Goal: Complete application form

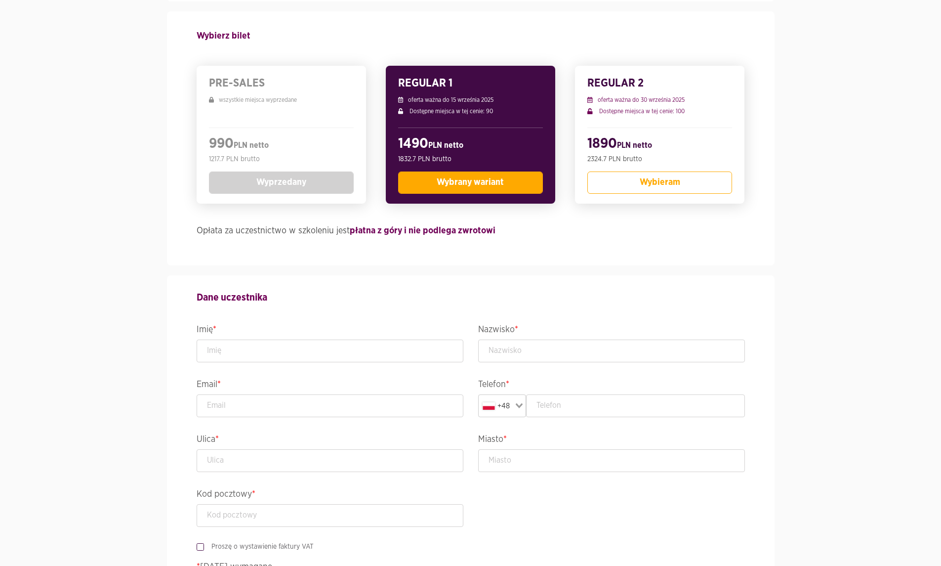
scroll to position [296, 0]
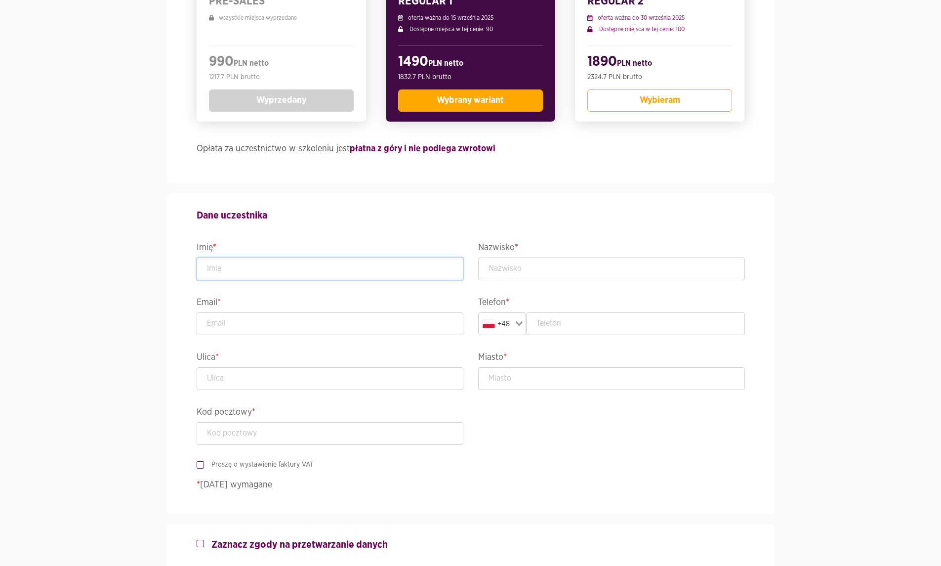
click at [288, 269] on input "text" at bounding box center [330, 268] width 267 height 23
type input "[PERSON_NAME]"
type input "LIPIEC"
type input "[EMAIL_ADDRESS][DATE][DOMAIN_NAME]"
type input "[STREET_ADDRESS]"
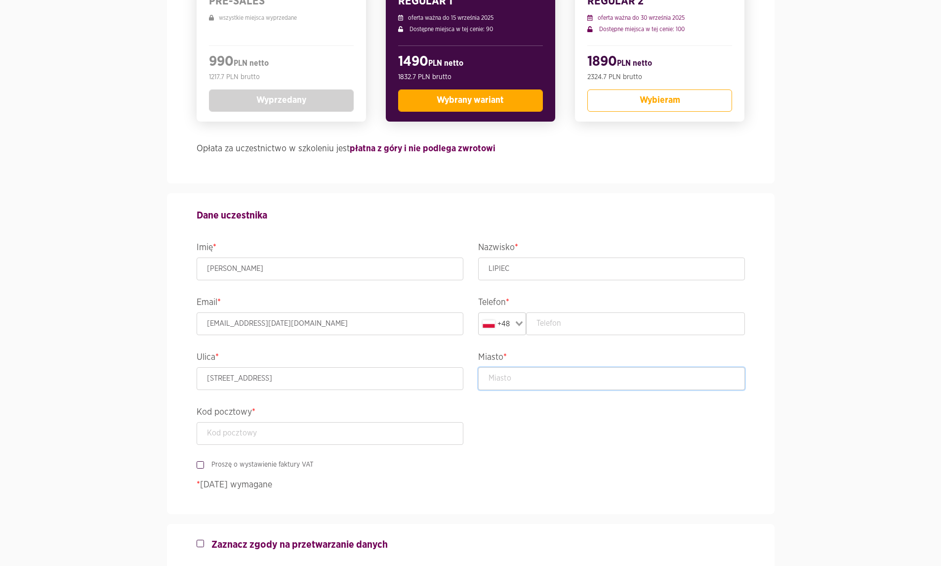
type input "Kleszczewko"
type input "83-031"
click at [528, 269] on input "LIPIEC" at bounding box center [611, 268] width 267 height 23
type input "LIPIEC- SZESZKO"
click at [574, 330] on input "text" at bounding box center [635, 323] width 219 height 23
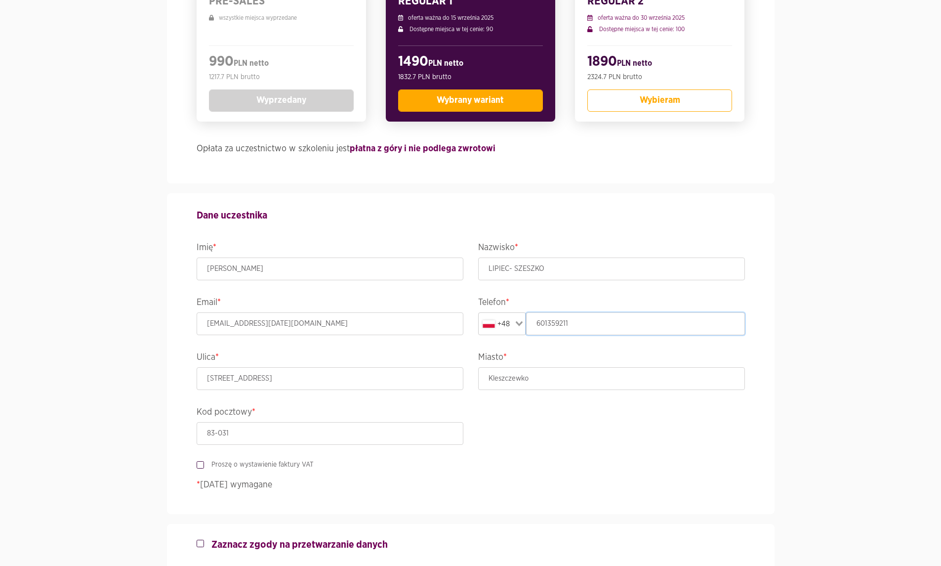
scroll to position [445, 0]
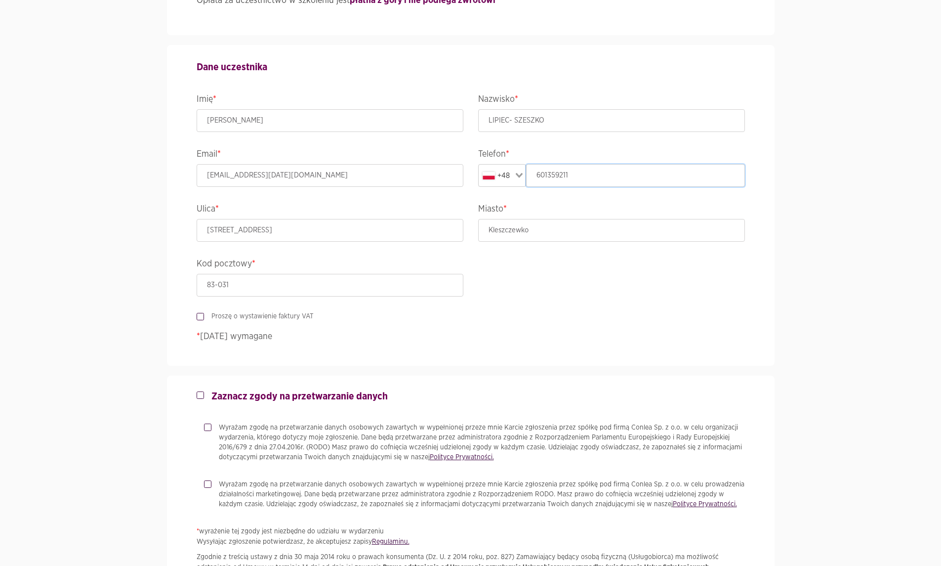
type input "601359211"
click at [562, 289] on div "Dane uczestnika Imię * AGNIESZKA Nazwisko * LIPIEC- SZESZKO Email * aga.lipiec4…" at bounding box center [470, 205] width 563 height 321
click at [388, 316] on div "Proszę o wystawienie faktury VAT" at bounding box center [471, 316] width 548 height 11
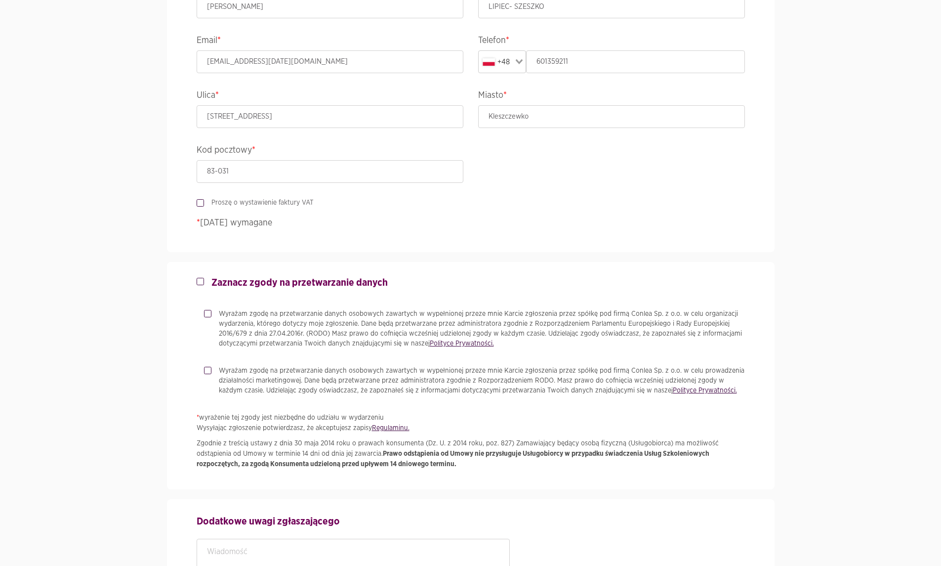
scroll to position [642, 0]
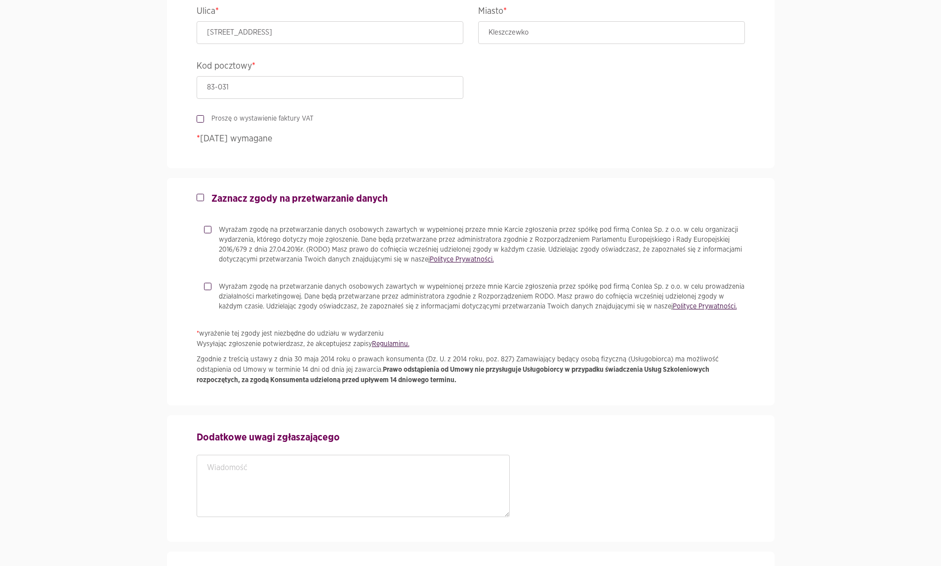
click at [211, 230] on label "Wyrażam zgodę na przetwarzanie danych osobowych zawartych w wypełnionej przeze …" at bounding box center [478, 245] width 534 height 40
click at [208, 230] on input "Wyrażam zgodę na przetwarzanie danych osobowych zawartych w wypełnionej przeze …" at bounding box center [206, 228] width 5 height 6
checkbox input "true"
click at [205, 291] on div "Wyrażam zgodę na przetwarzanie danych osobowych zawartych w wypełnionej przeze …" at bounding box center [474, 297] width 541 height 30
click at [211, 286] on label "Wyrażam zgodę na przetwarzanie danych osobowych zawartych w wypełnionej przeze …" at bounding box center [478, 297] width 534 height 30
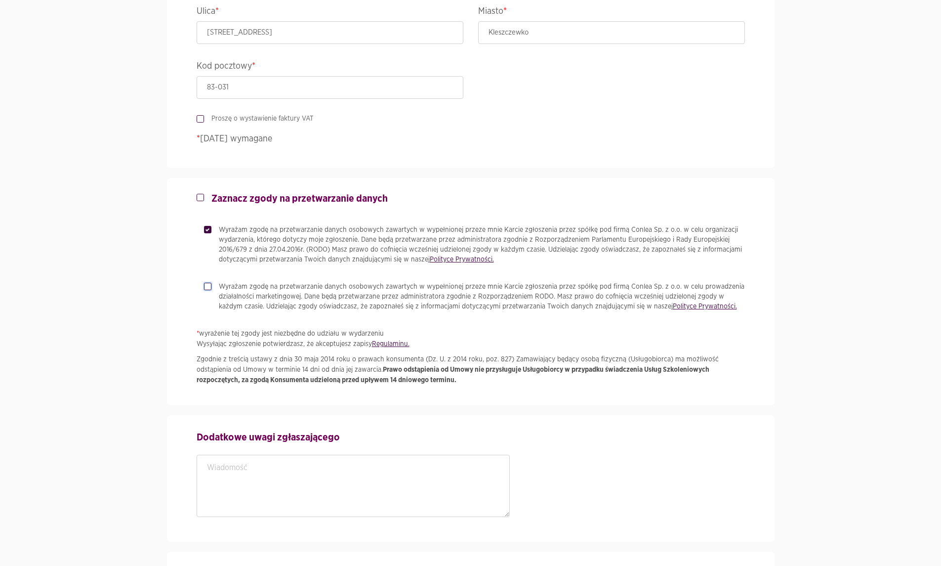
click at [208, 286] on input "Wyrażam zgodę na przetwarzanie danych osobowych zawartych w wypełnionej przeze …" at bounding box center [206, 285] width 5 height 6
checkbox input "true"
click at [206, 201] on label "Zaznacz zgody na przetwarzanie danych" at bounding box center [296, 199] width 184 height 12
click at [202, 199] on input "Zaznacz zgody na przetwarzanie danych" at bounding box center [199, 196] width 5 height 6
checkbox input "true"
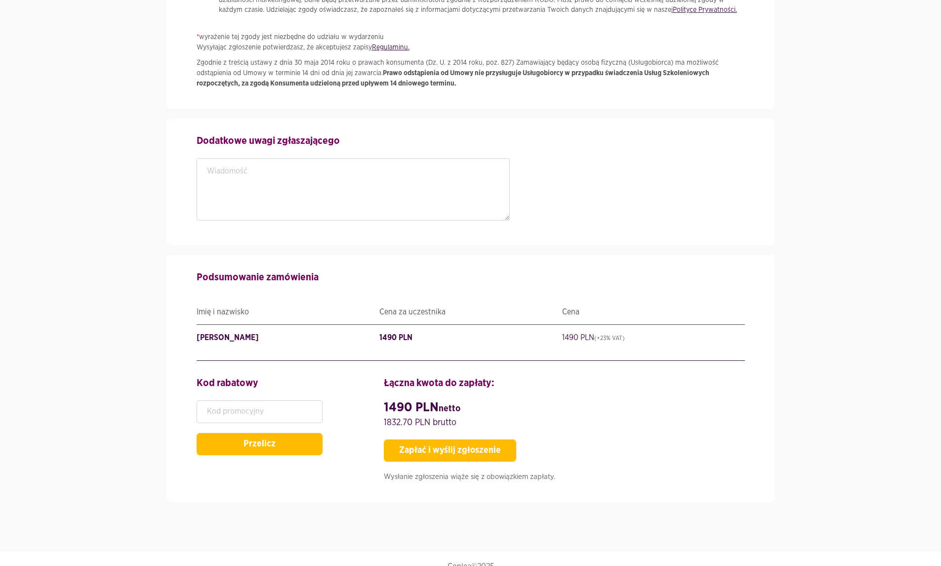
scroll to position [955, 0]
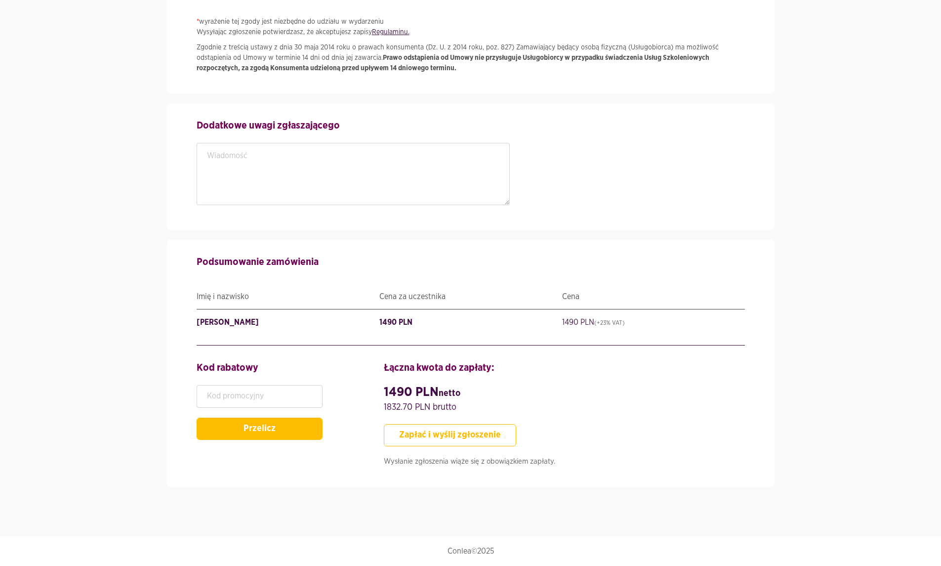
click at [491, 437] on button "Zapłać i wyślij zgłoszenie" at bounding box center [450, 435] width 132 height 22
type input "LIPIEC-SZESZKO"
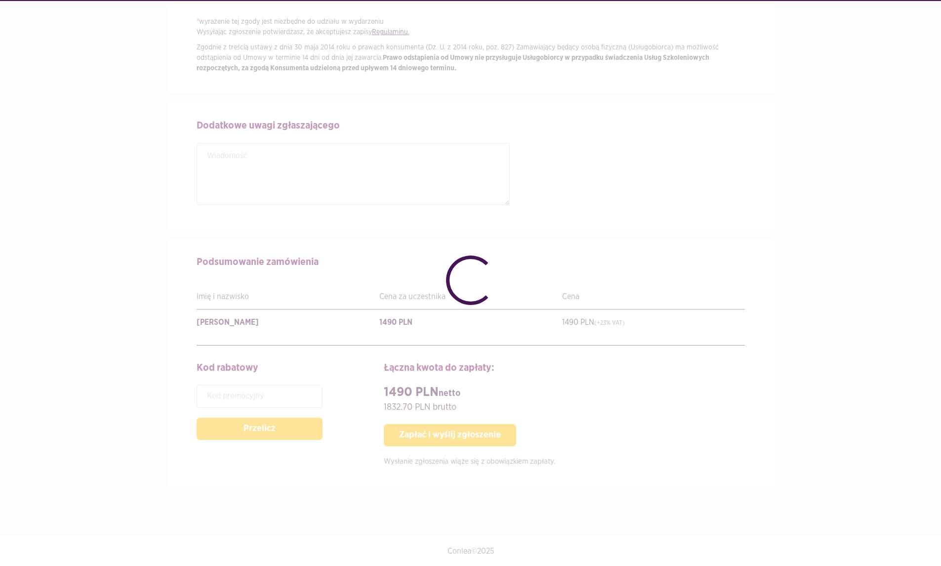
checkbox input "false"
